Goal: Register for event/course: Register for event/course

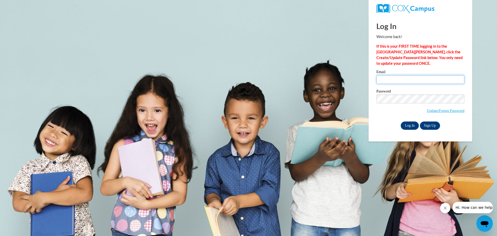
type input "tcole@tcjackets.net"
click at [408, 123] on input "Log In" at bounding box center [410, 125] width 18 height 8
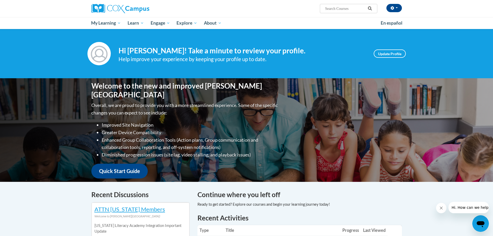
click at [338, 9] on input "Search..." at bounding box center [344, 8] width 41 height 6
type input "emergency literacy"
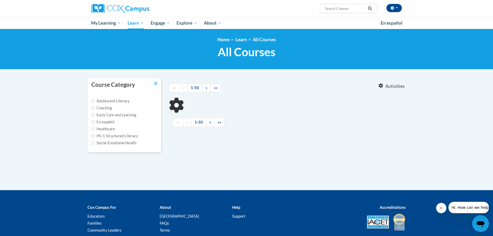
type input "emergency literacy"
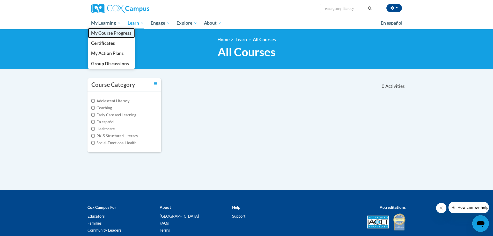
click at [110, 33] on span "My Course Progress" at bounding box center [111, 32] width 40 height 5
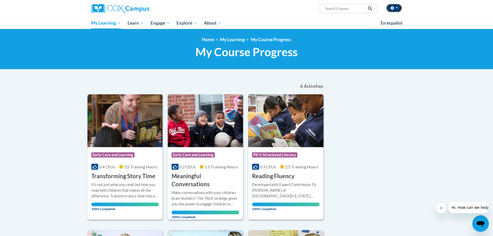
click at [393, 8] on icon "button" at bounding box center [391, 8] width 3 height 4
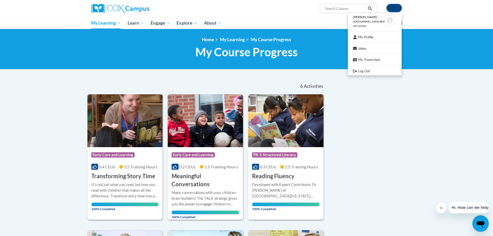
click at [320, 48] on h1 "My Course Progress New Page_My Course Progress" at bounding box center [246, 52] width 318 height 14
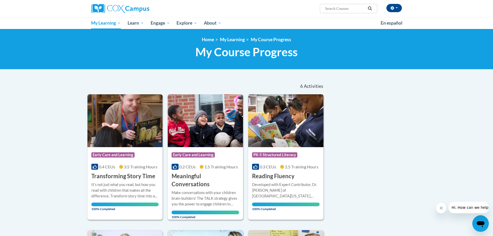
click at [480, 223] on icon "Open messaging window" at bounding box center [481, 224] width 8 height 6
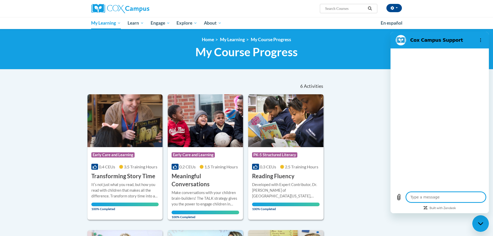
type textarea "I"
type textarea "x"
type textarea "I"
type textarea "x"
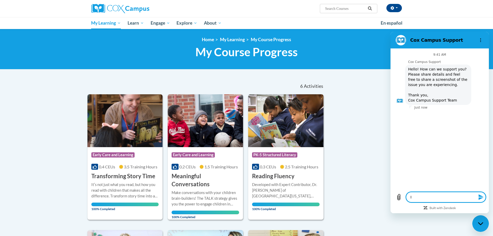
type textarea "I a"
type textarea "x"
type textarea "I am"
type textarea "x"
type textarea "I am"
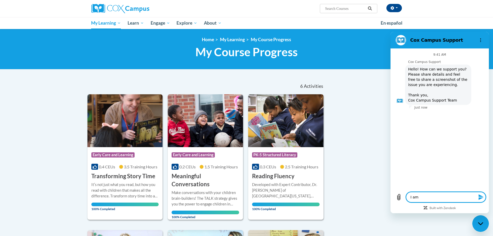
type textarea "x"
type textarea "I am s"
type textarea "x"
type textarea "I am su"
type textarea "x"
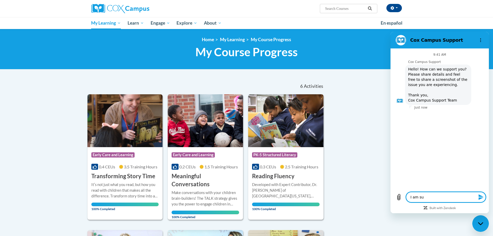
type textarea "I am sup"
type textarea "x"
type textarea "I am supp"
type textarea "x"
type textarea "I am suppo"
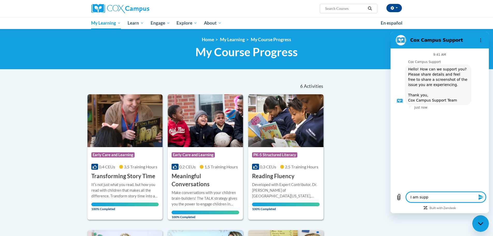
type textarea "x"
type textarea "I am suppos"
type textarea "x"
type textarea "I am suppose"
type textarea "x"
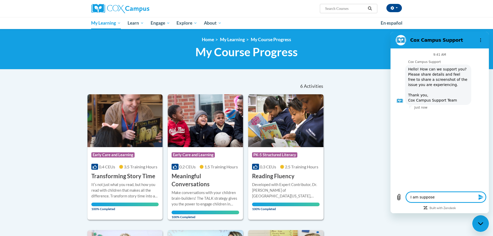
type textarea "I am supposed"
type textarea "x"
type textarea "I am supposed"
type textarea "x"
type textarea "I am supposed t"
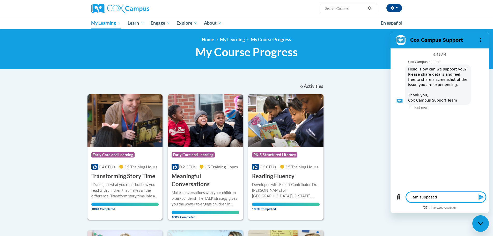
type textarea "x"
type textarea "I am supposed to"
type textarea "x"
type textarea "I am supposed to"
type textarea "x"
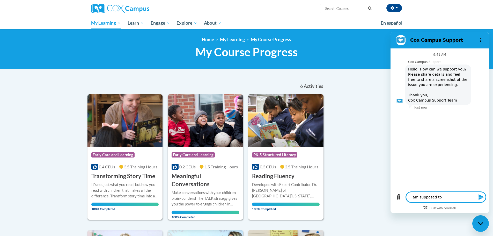
type textarea "I am supposed to c"
type textarea "x"
type textarea "I am supposed to co"
type textarea "x"
type textarea "I am supposed to com"
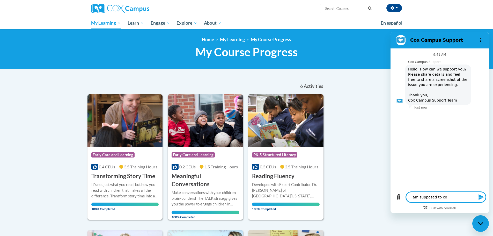
type textarea "x"
type textarea "I am supposed to comp"
type textarea "x"
type textarea "I am supposed to compl"
type textarea "x"
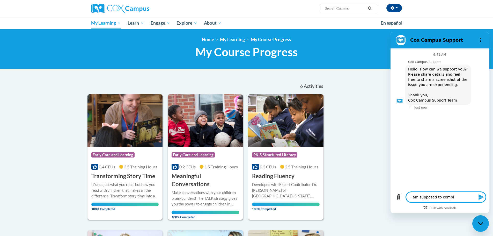
type textarea "I am supposed to comple"
type textarea "x"
type textarea "I am supposed to complet"
type textarea "x"
type textarea "I am supposed to complete"
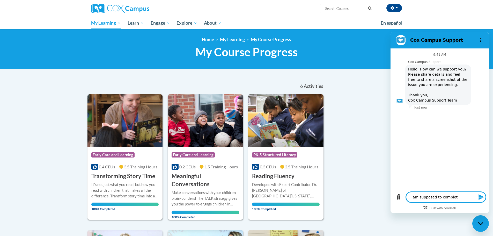
type textarea "x"
type textarea "I am supposed to complete"
type textarea "x"
type textarea "I am supposed to complete a"
type textarea "x"
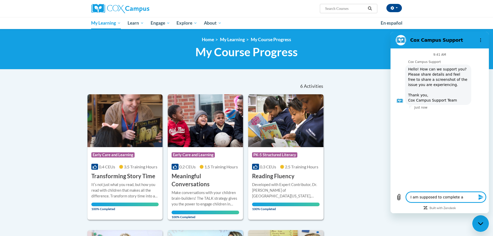
type textarea "I am supposed to complete a"
click at [366, 121] on div "Sort Date Enrolled Title (A-Z) «« « 1-6 » »» 6 Activities CEUs Course Category:…" at bounding box center [247, 217] width 326 height 278
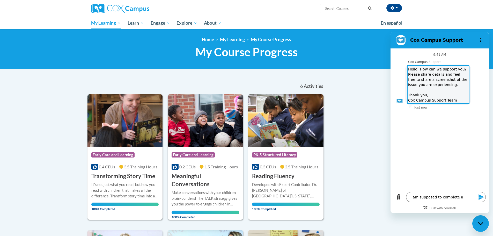
click at [390, 83] on html "Cox Campus Support 9:41 AM Cox Campus Support Cox Campus Support says: Hello! H…" at bounding box center [439, 122] width 98 height 181
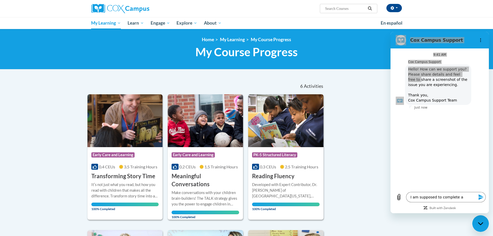
click at [345, 8] on input "Search..." at bounding box center [344, 8] width 41 height 6
type input "emergent literacy"
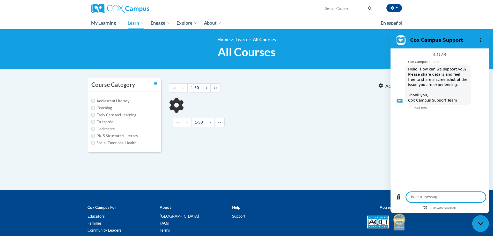
type input "emergent literacy"
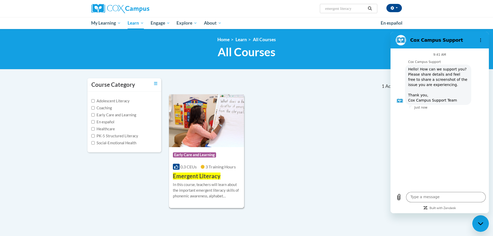
click at [200, 174] on span "Emergent Literacy" at bounding box center [197, 175] width 48 height 7
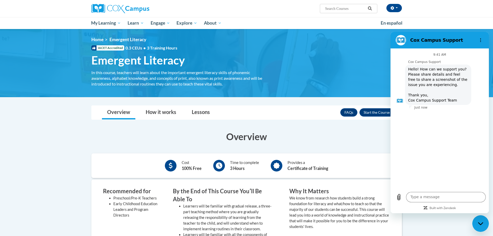
click at [478, 224] on div "Close messaging window" at bounding box center [481, 224] width 16 height 16
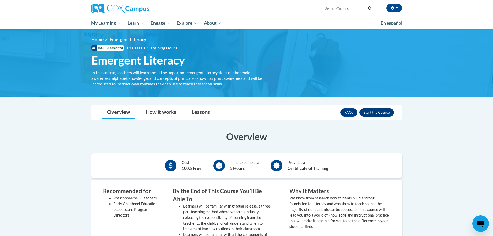
click at [381, 112] on button "Enroll" at bounding box center [376, 112] width 34 height 8
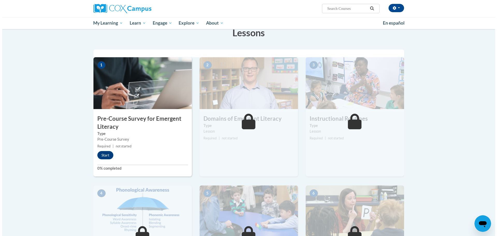
scroll to position [103, 0]
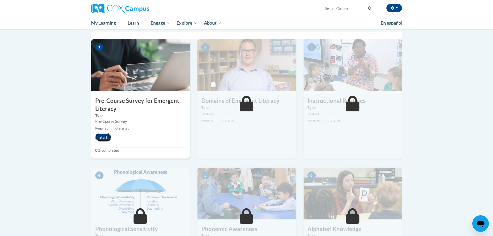
click at [104, 135] on button "Start" at bounding box center [103, 137] width 16 height 8
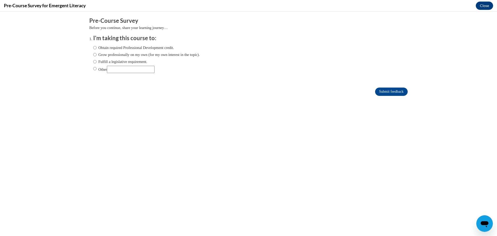
scroll to position [0, 0]
click at [93, 47] on input "Obtain required Professional Development credit." at bounding box center [94, 48] width 3 height 6
radio input "true"
click at [385, 91] on input "Submit feedback" at bounding box center [391, 91] width 33 height 8
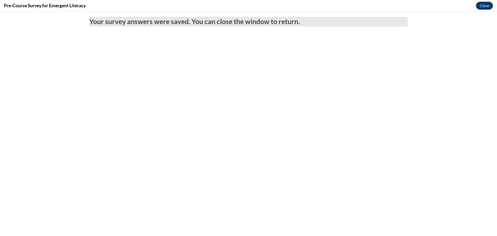
click at [486, 4] on button "Close" at bounding box center [484, 6] width 17 height 8
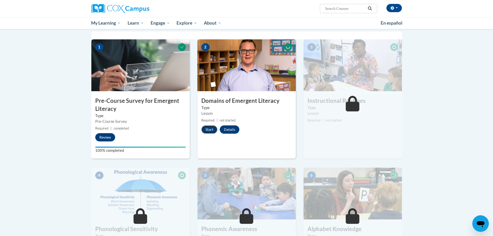
click at [209, 129] on button "Start" at bounding box center [209, 129] width 16 height 8
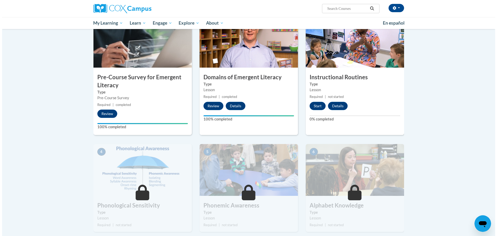
scroll to position [129, 0]
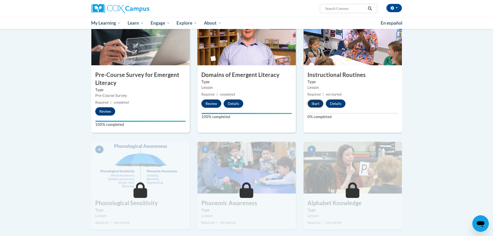
click at [317, 105] on button "Start" at bounding box center [315, 103] width 16 height 8
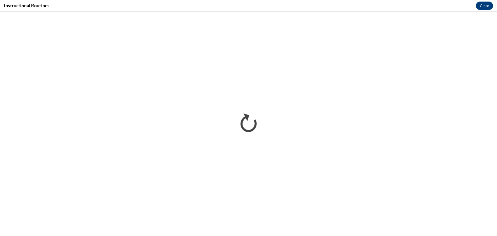
scroll to position [0, 0]
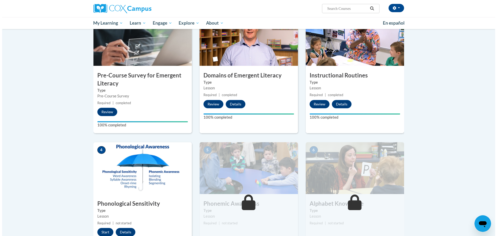
scroll to position [181, 0]
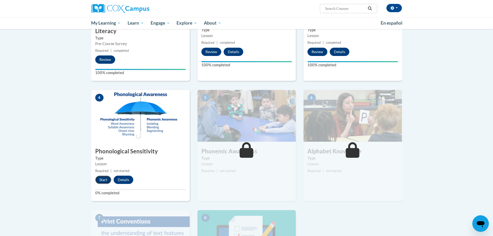
click at [99, 180] on button "Start" at bounding box center [103, 179] width 16 height 8
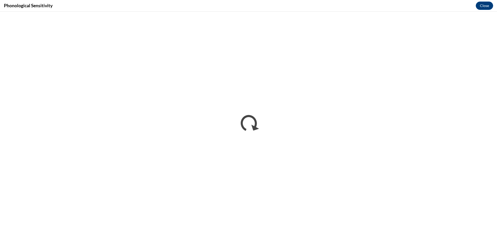
scroll to position [0, 0]
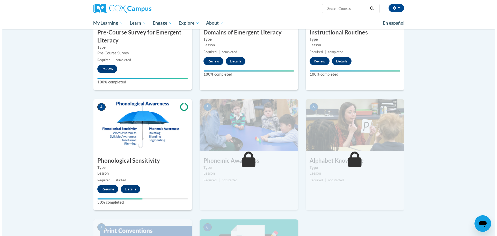
scroll to position [181, 0]
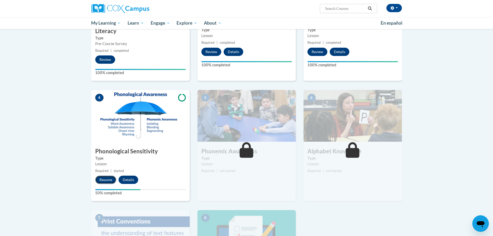
click at [106, 176] on button "Resume" at bounding box center [105, 179] width 21 height 8
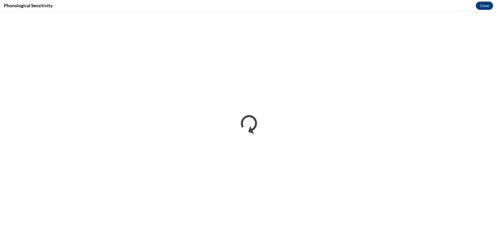
scroll to position [0, 0]
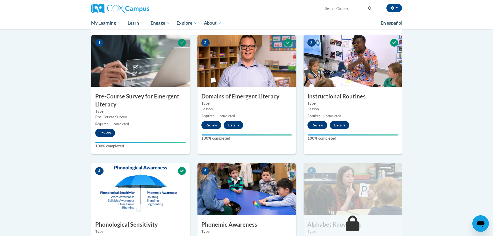
scroll to position [207, 0]
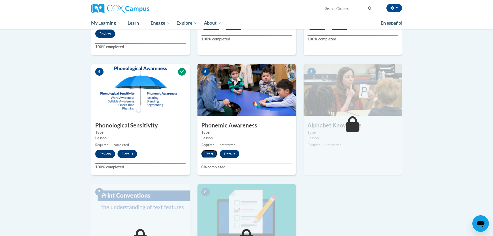
click at [212, 153] on button "Start" at bounding box center [209, 154] width 16 height 8
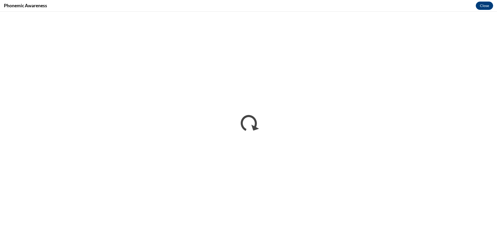
scroll to position [0, 0]
